Goal: Transaction & Acquisition: Purchase product/service

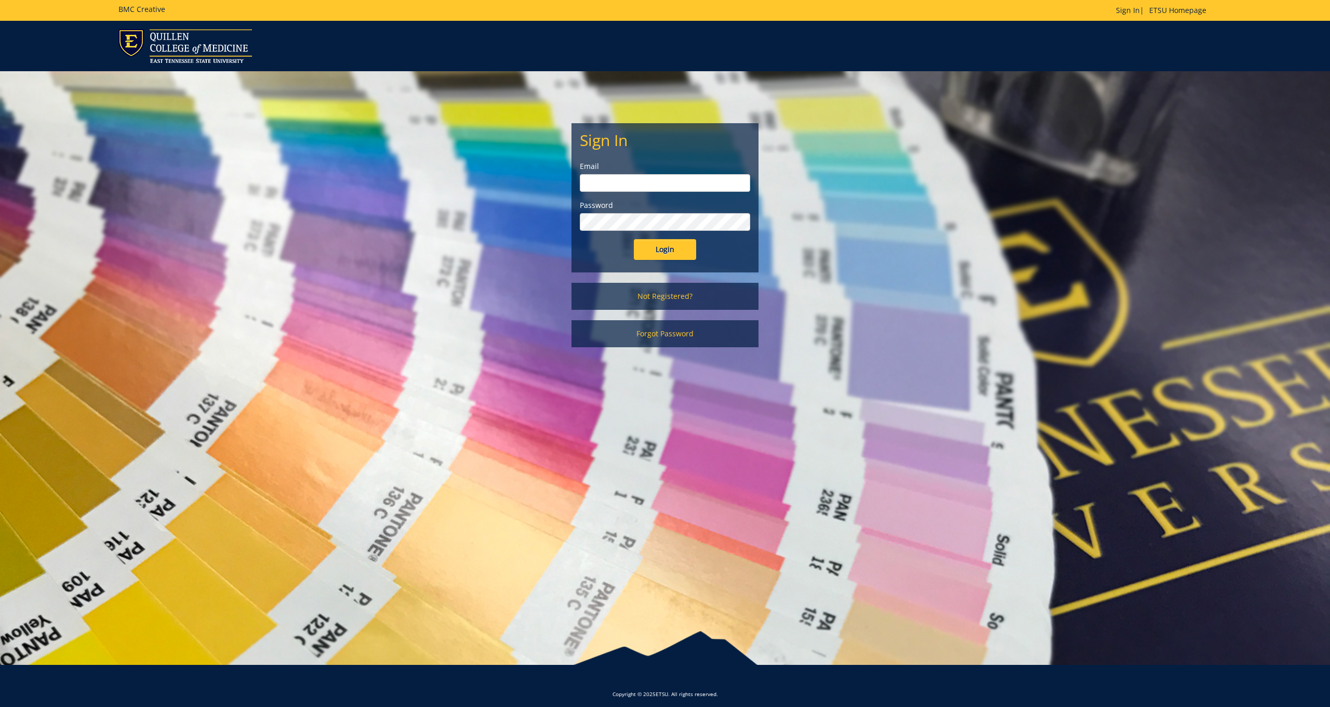
type input "Minkld@etsu.edu"
click at [665, 249] on input "Login" at bounding box center [665, 249] width 62 height 21
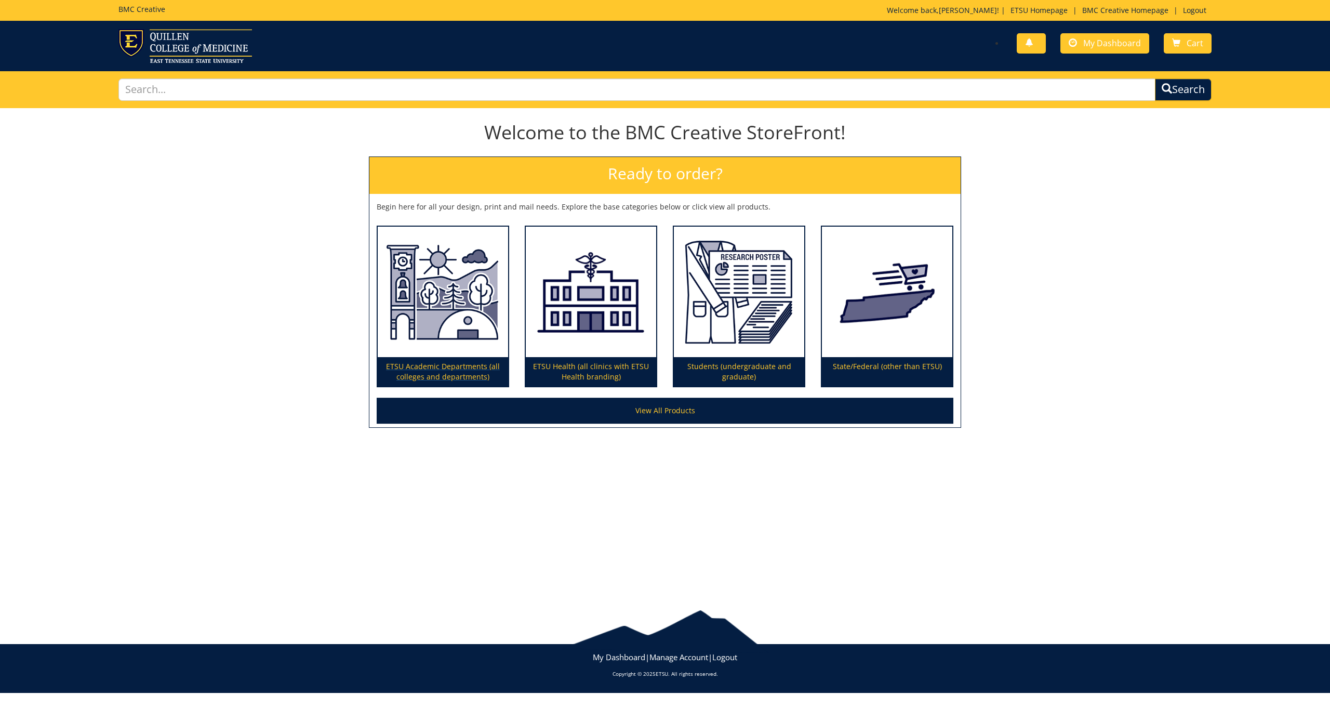
click at [439, 366] on p "ETSU Academic Departments (all colleges and departments)" at bounding box center [443, 371] width 130 height 29
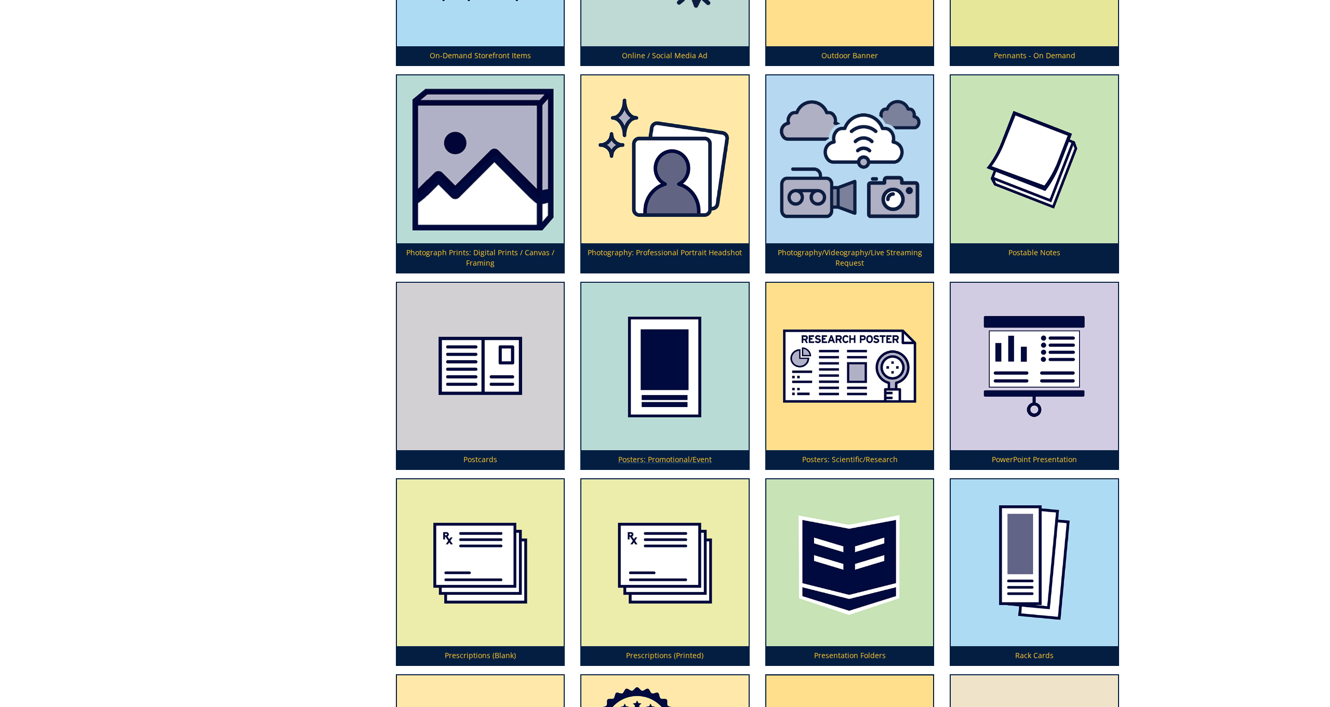
scroll to position [3211, 0]
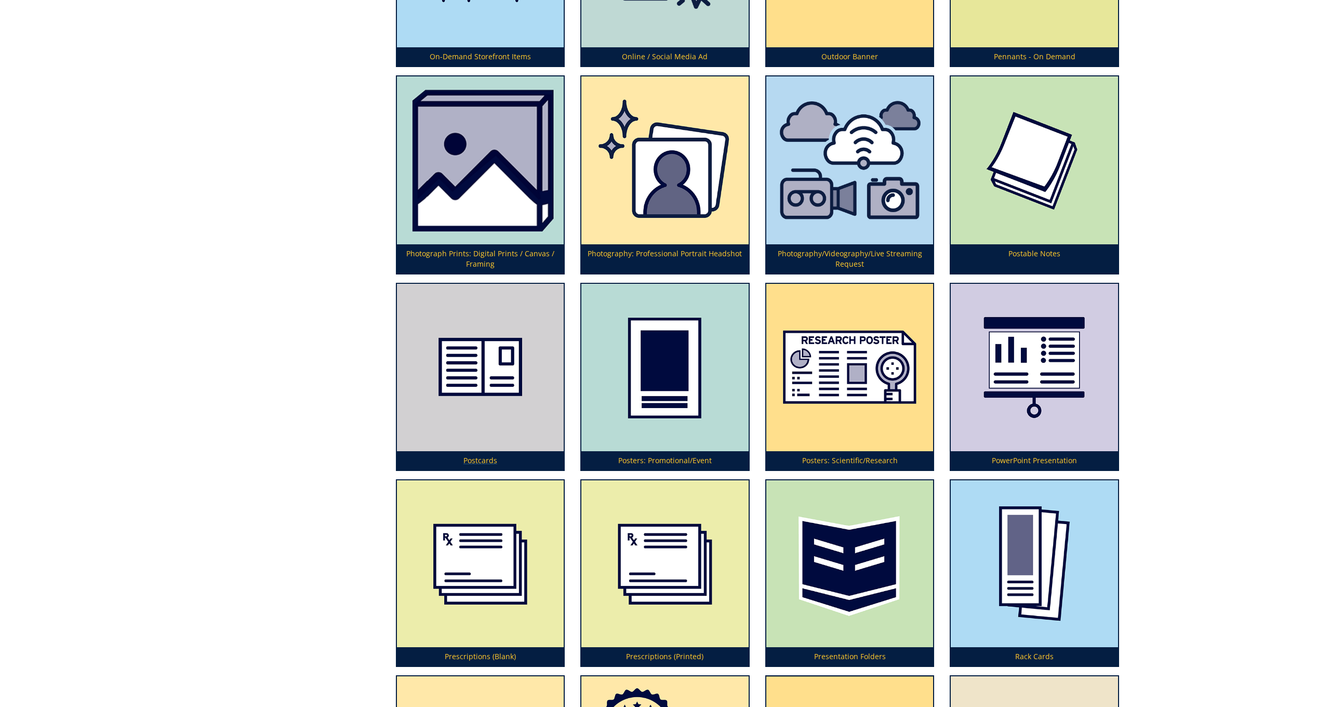
click at [487, 373] on img at bounding box center [480, 367] width 167 height 167
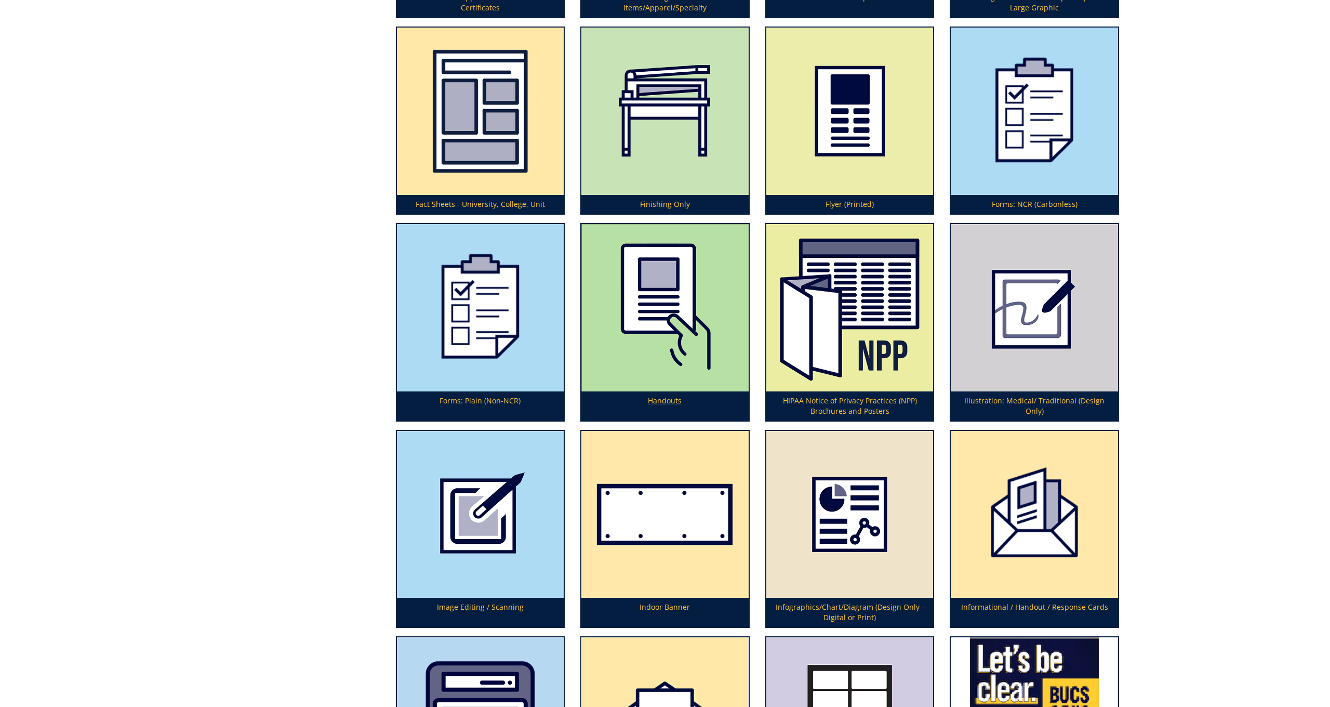
scroll to position [1844, 0]
click at [670, 296] on img at bounding box center [665, 308] width 167 height 167
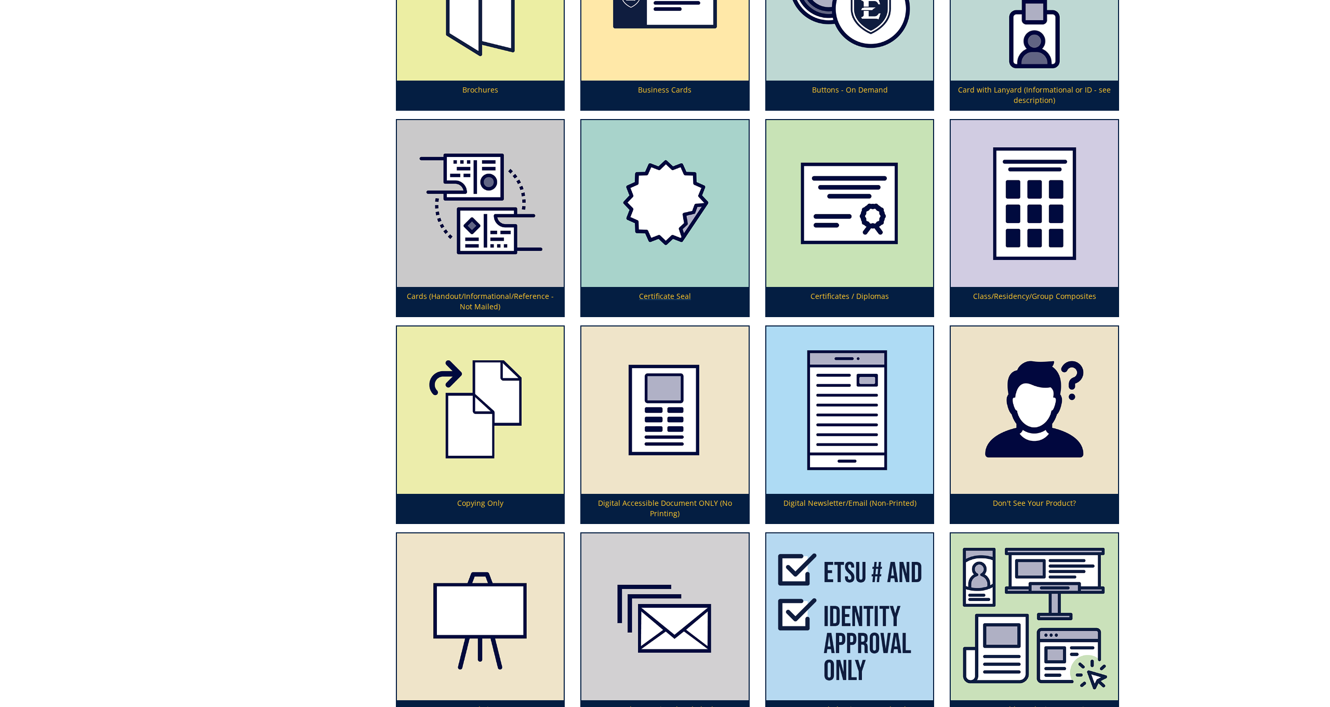
scroll to position [869, 0]
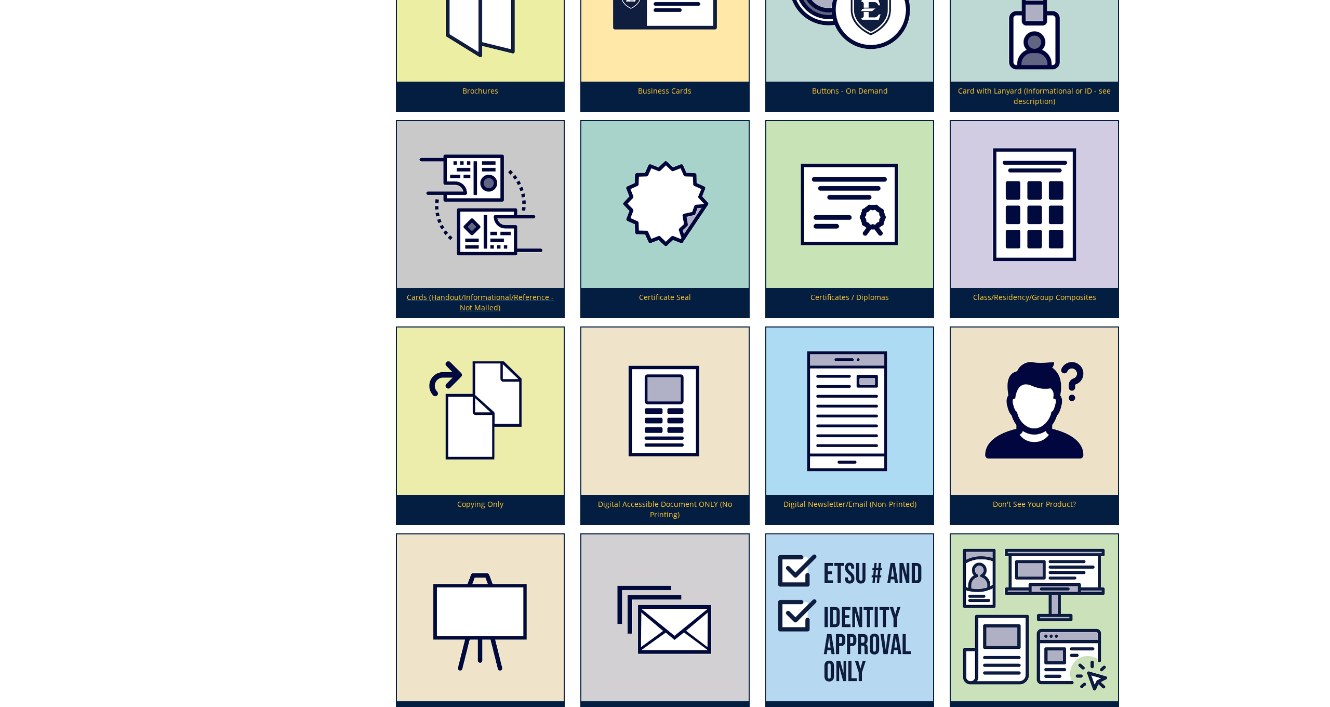
click at [465, 235] on img at bounding box center [480, 204] width 167 height 167
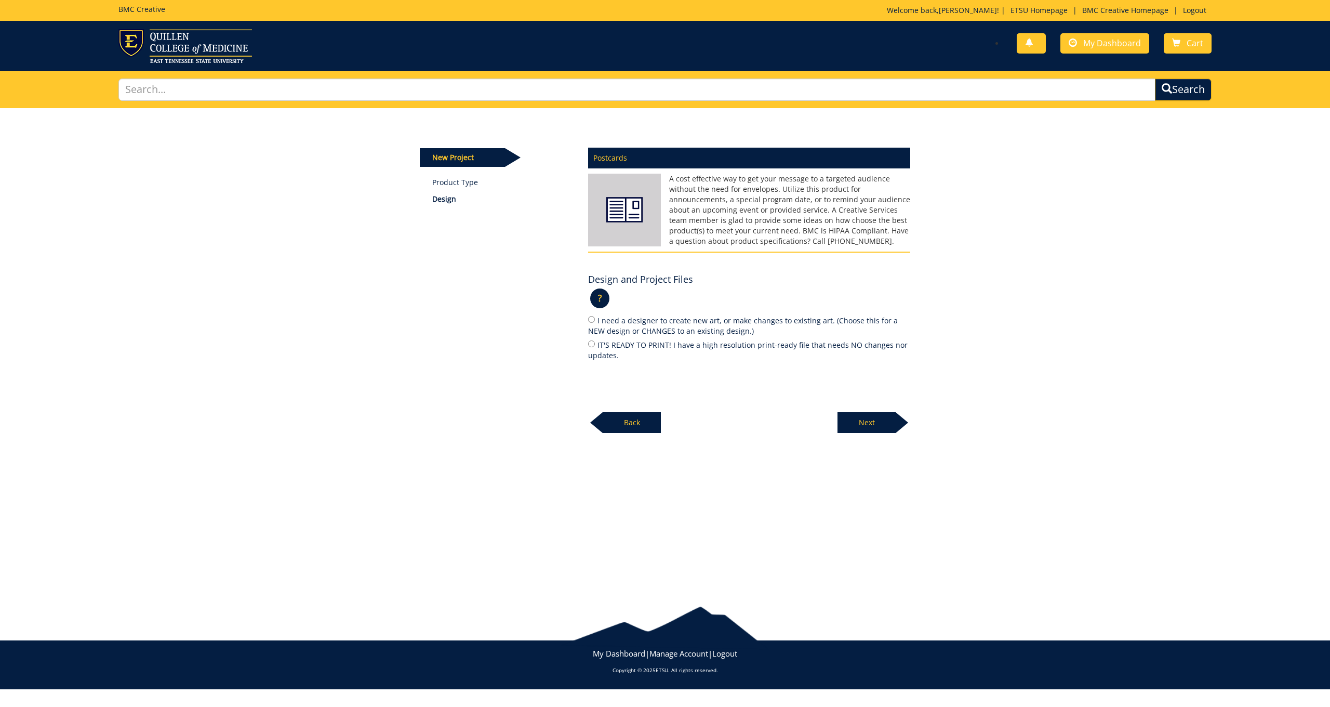
click at [590, 344] on input "IT'S READY TO PRINT! I have a high resolution print-ready file that needs NO ch…" at bounding box center [591, 343] width 7 height 7
radio input "true"
click at [876, 422] on p "Next" at bounding box center [867, 422] width 58 height 21
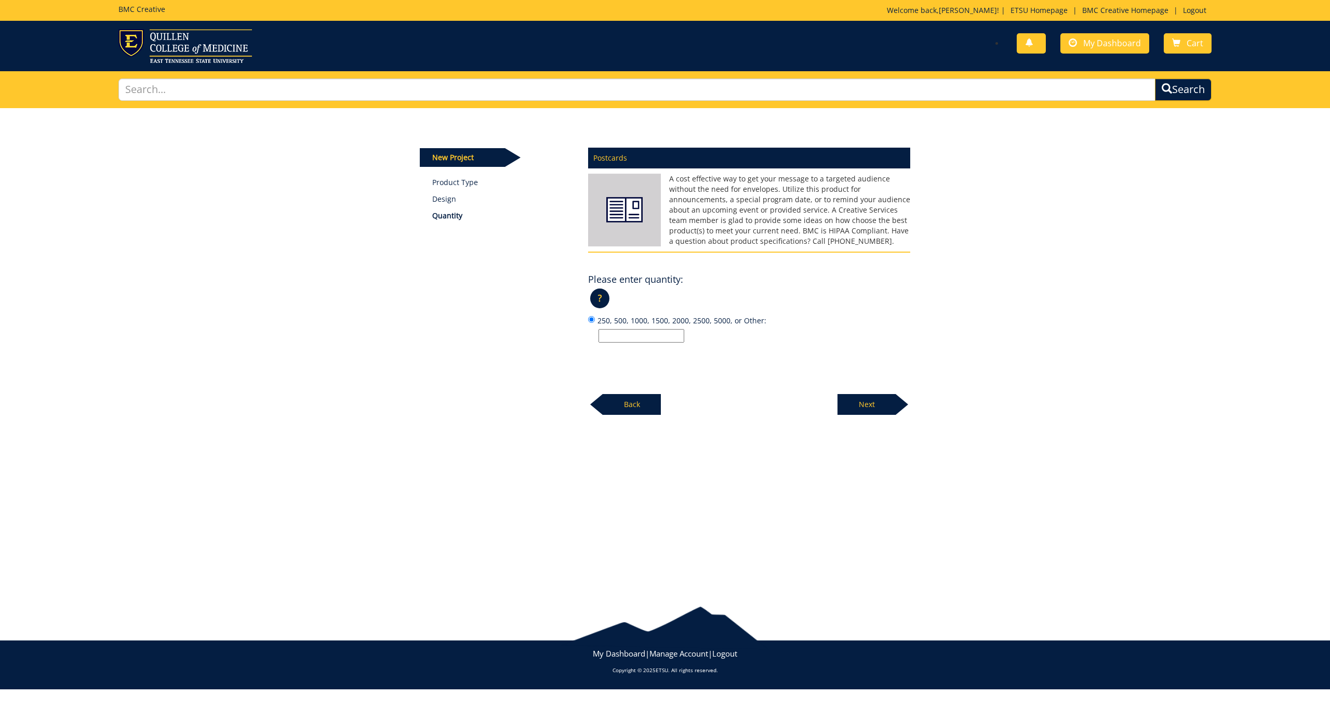
click at [622, 341] on div "Postcards A cost effective way to get your message to a targeted audience witho…" at bounding box center [749, 278] width 338 height 274
click at [631, 331] on input "250, 500, 1000, 1500, 2000, 2500, 5000, or Other:" at bounding box center [642, 336] width 86 height 14
type input "1000"
click at [867, 403] on p "Next" at bounding box center [867, 404] width 58 height 21
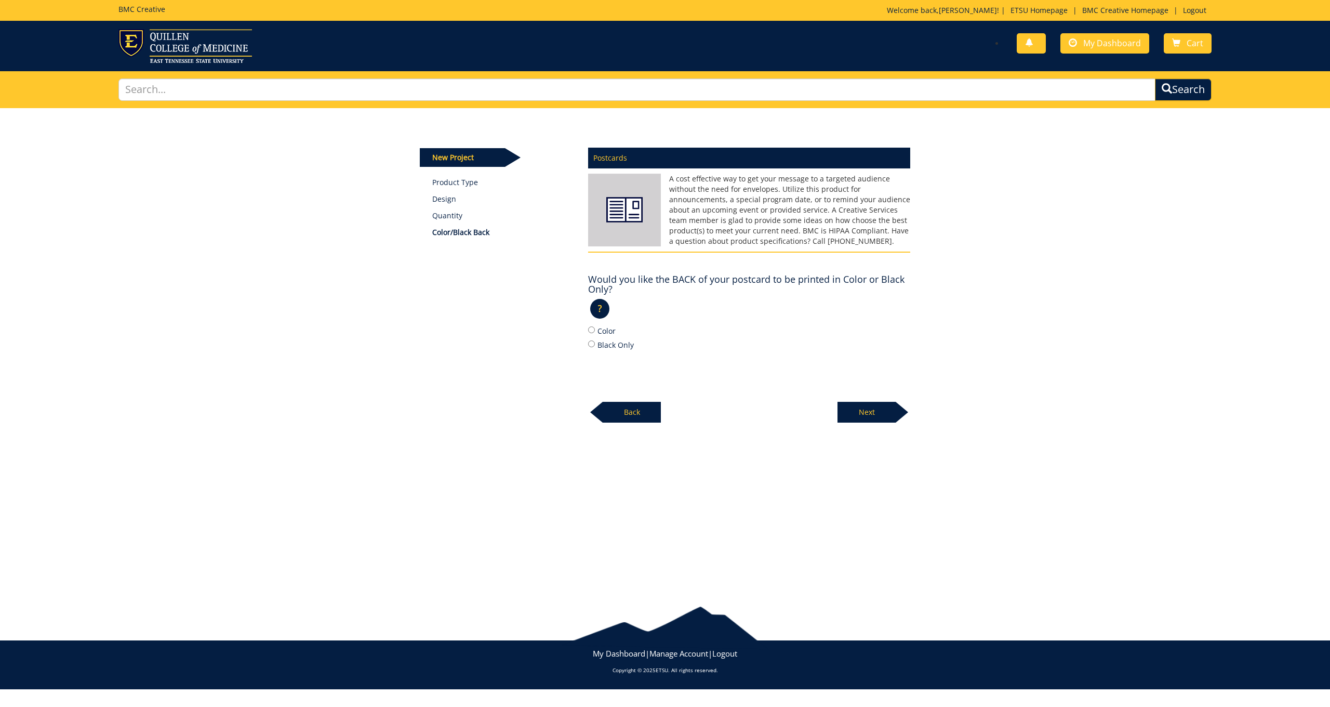
click at [592, 327] on input "Color" at bounding box center [591, 329] width 7 height 7
radio input "true"
click at [880, 410] on p "Next" at bounding box center [867, 412] width 58 height 21
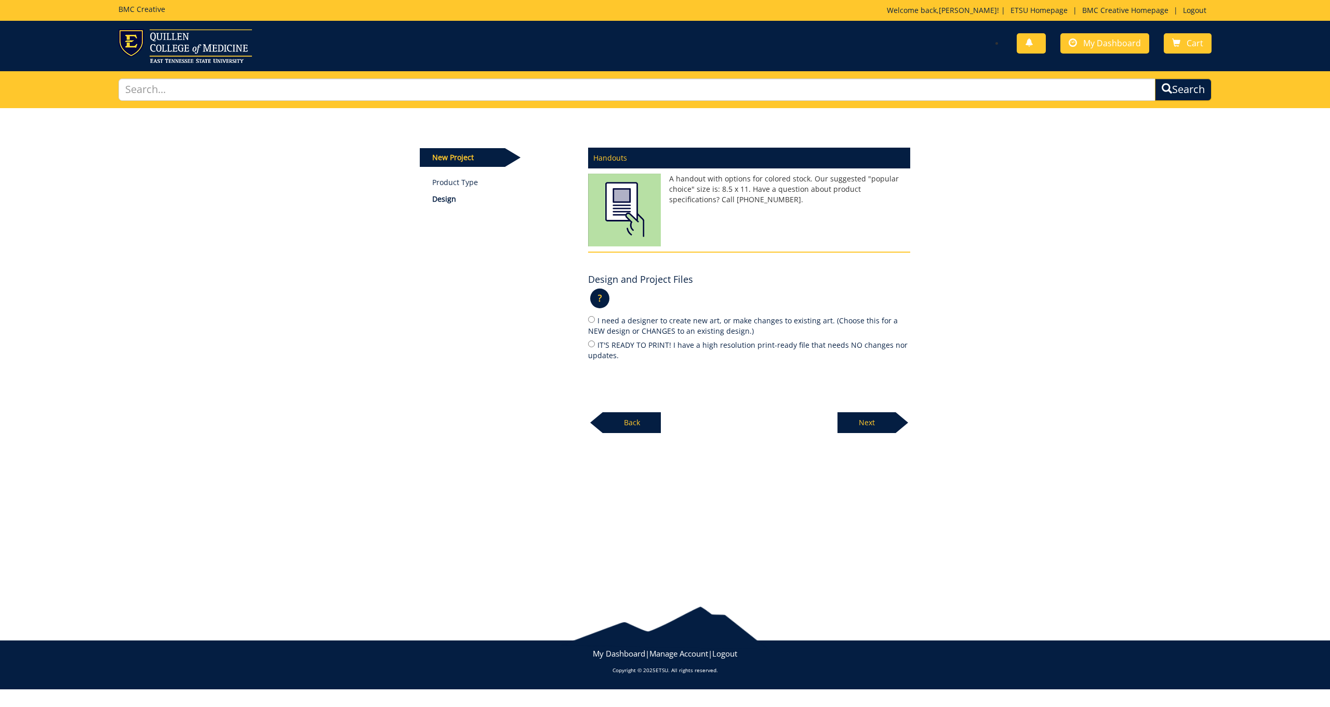
drag, startPoint x: 589, startPoint y: 342, endPoint x: 710, endPoint y: 365, distance: 123.1
click at [590, 342] on input "IT'S READY TO PRINT! I have a high resolution print-ready file that needs NO ch…" at bounding box center [591, 343] width 7 height 7
radio input "true"
click at [588, 344] on div "Cards (Handout/Informational/Reference - Not Mailed) This product fills the nee…" at bounding box center [749, 287] width 338 height 292
click at [598, 344] on label "IT'S READY TO PRINT! I have a high resolution print-ready file that needs NO ch…" at bounding box center [749, 350] width 322 height 22
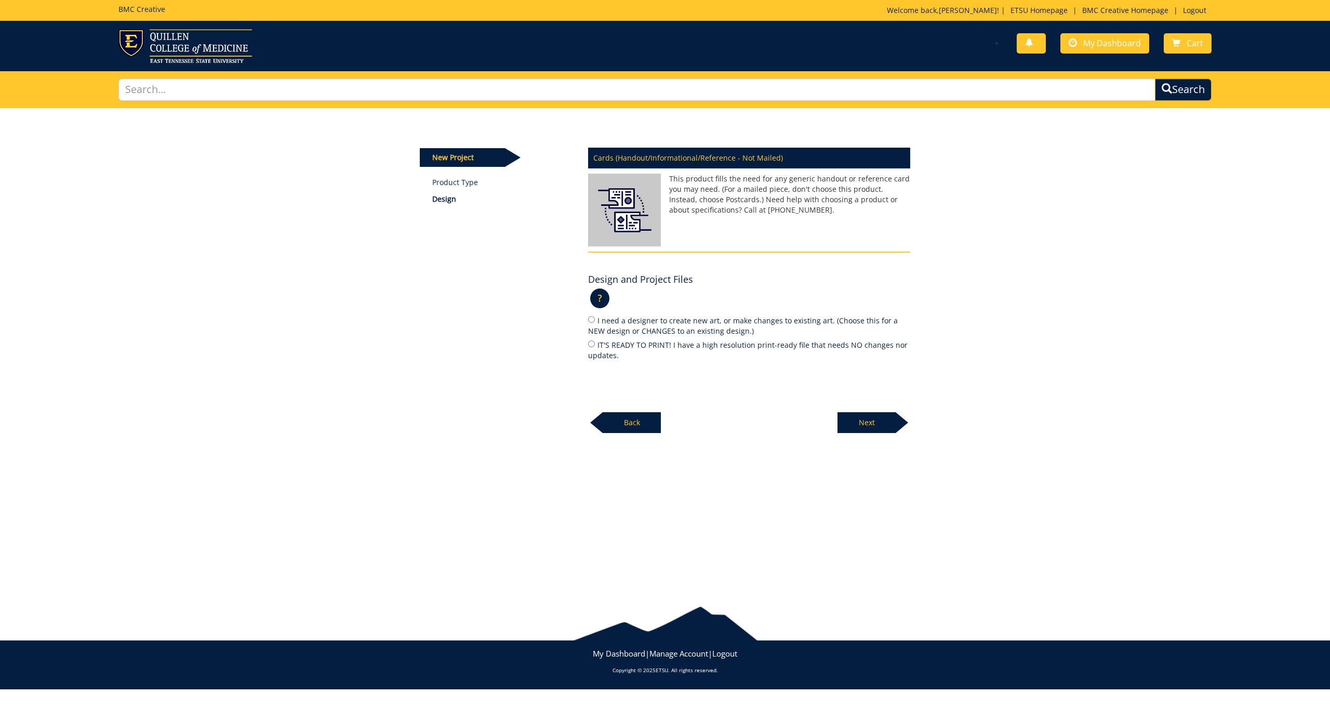
click at [595, 344] on input "IT'S READY TO PRINT! I have a high resolution print-ready file that needs NO ch…" at bounding box center [591, 343] width 7 height 7
radio input "true"
click at [856, 416] on p "Next" at bounding box center [867, 422] width 58 height 21
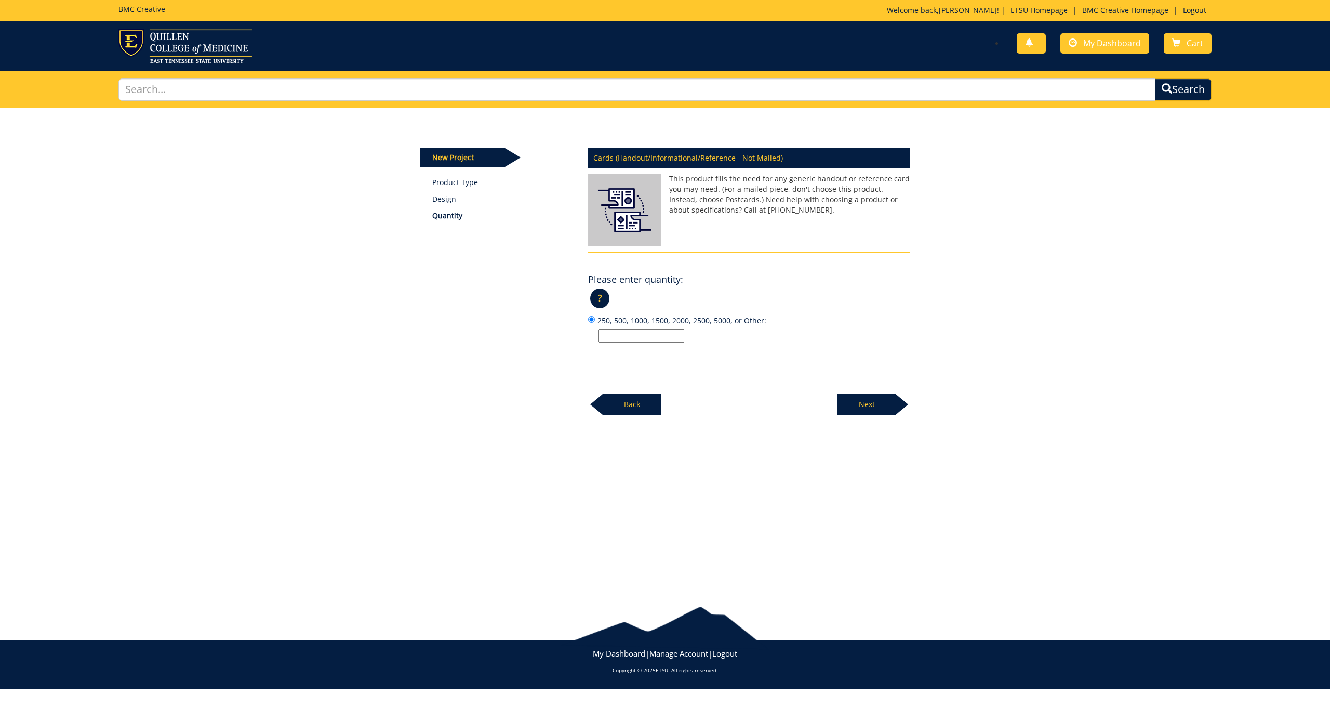
click at [617, 330] on input "250, 500, 1000, 1500, 2000, 2500, 5000, or Other:" at bounding box center [642, 336] width 86 height 14
type input "1000"
click at [867, 400] on p "Next" at bounding box center [867, 404] width 58 height 21
drag, startPoint x: 590, startPoint y: 321, endPoint x: 595, endPoint y: 321, distance: 5.2
click at [591, 321] on input "Color" at bounding box center [591, 319] width 7 height 7
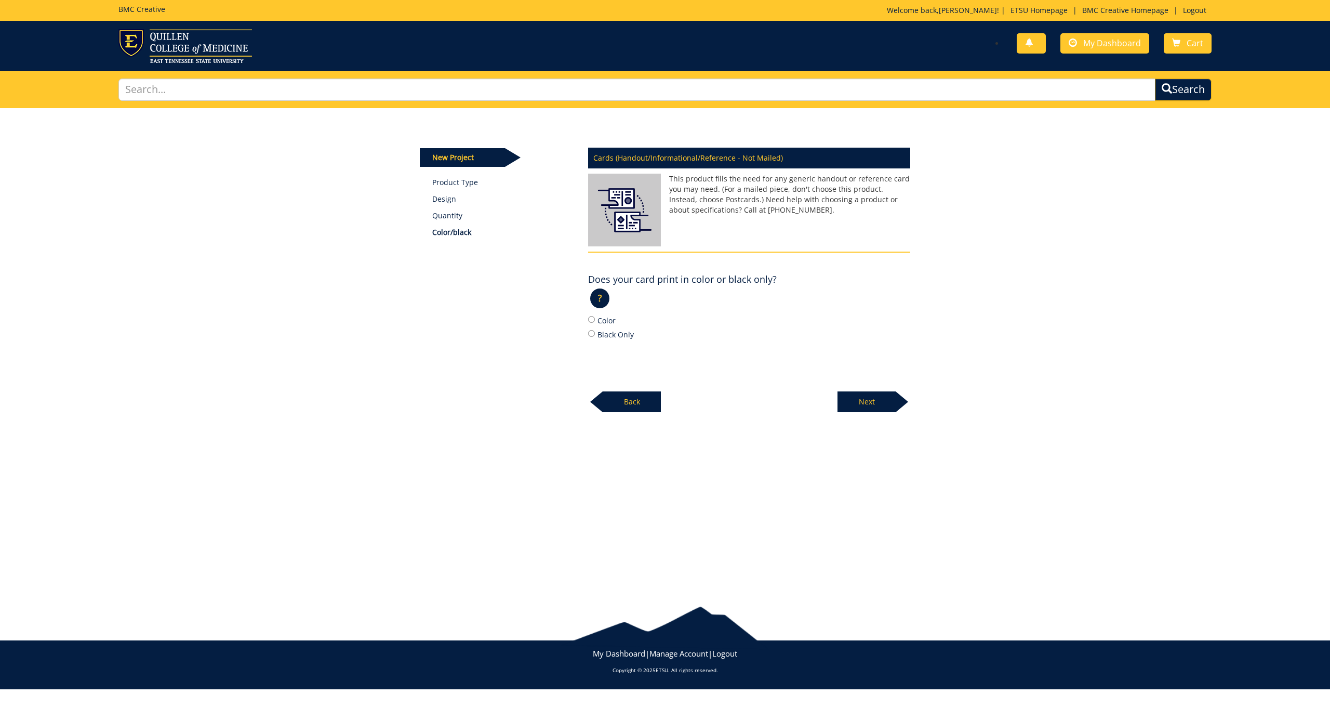
radio input "true"
click at [893, 400] on p "Next" at bounding box center [867, 401] width 58 height 21
click at [643, 348] on input "8.5 x 5.5 and 4 x 6 are popular choices. Not sure? Enter "need help" and we'll …" at bounding box center [642, 346] width 86 height 14
